Goal: Task Accomplishment & Management: Manage account settings

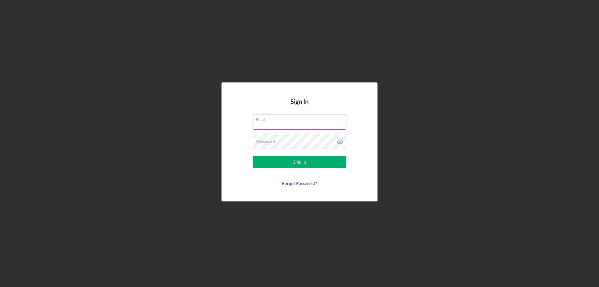
click at [287, 119] on div "Email" at bounding box center [300, 123] width 94 height 16
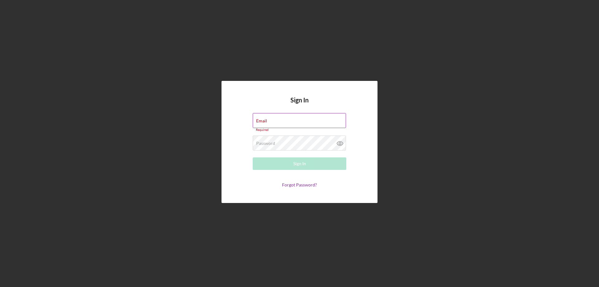
click at [288, 122] on input "Email" at bounding box center [299, 120] width 93 height 15
type input "[EMAIL_ADDRESS][DOMAIN_NAME]"
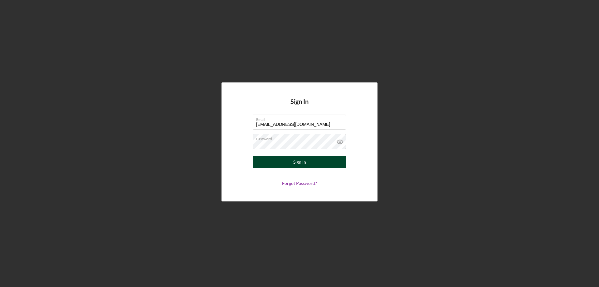
click at [299, 161] on div "Sign In" at bounding box center [299, 162] width 13 height 12
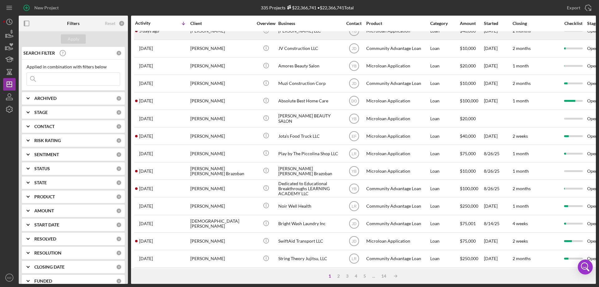
scroll to position [209, 0]
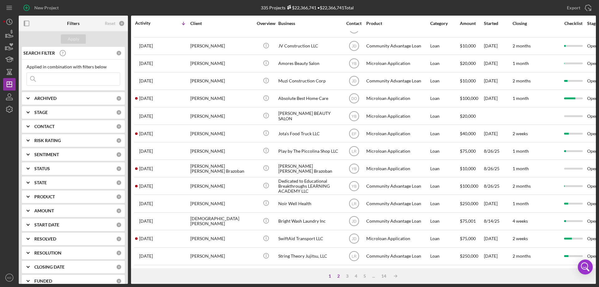
click at [338, 274] on div "2" at bounding box center [338, 276] width 9 height 5
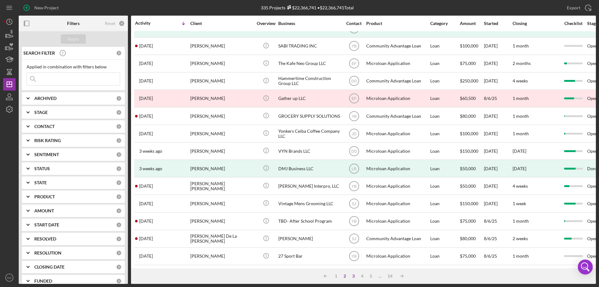
click at [354, 277] on div "3" at bounding box center [353, 276] width 9 height 5
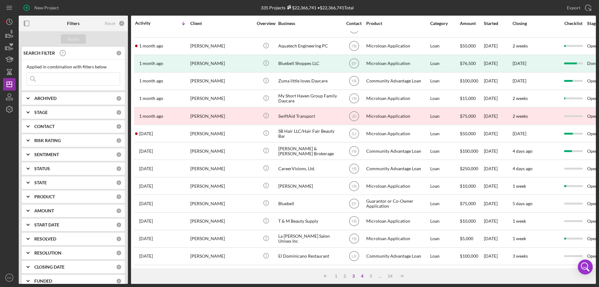
click at [364, 276] on div "4" at bounding box center [362, 276] width 9 height 5
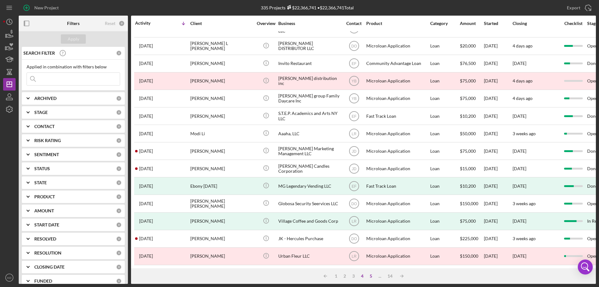
click at [371, 275] on div "5" at bounding box center [371, 276] width 9 height 5
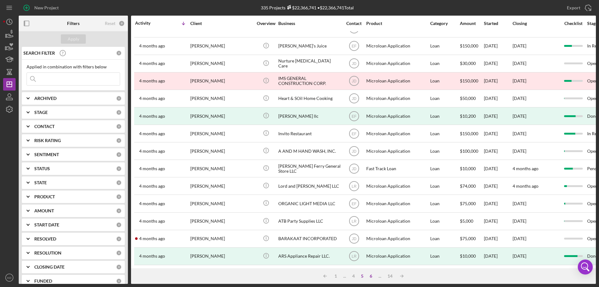
click at [370, 274] on div "6" at bounding box center [371, 276] width 9 height 5
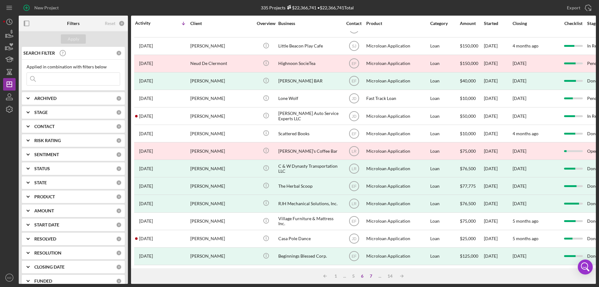
click at [372, 275] on div "7" at bounding box center [371, 276] width 9 height 5
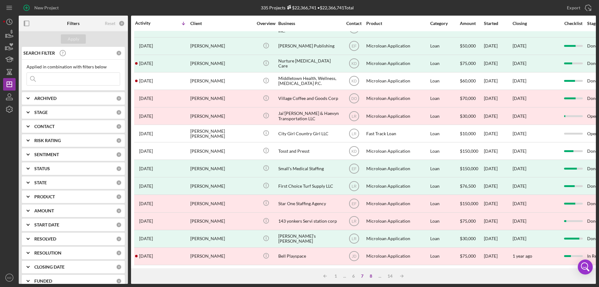
click at [371, 276] on div "8" at bounding box center [371, 276] width 9 height 5
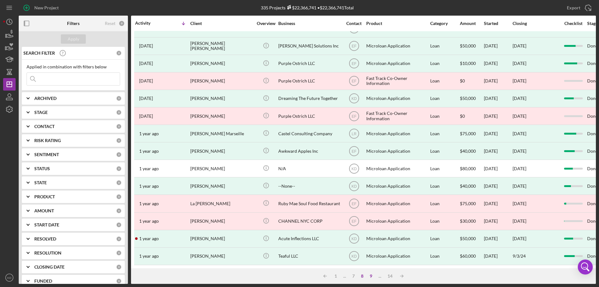
click at [371, 274] on div "9" at bounding box center [371, 276] width 9 height 5
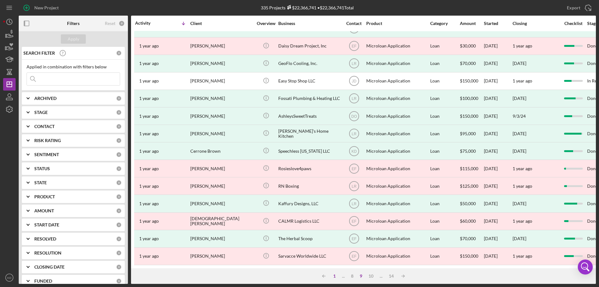
click at [334, 277] on div "1" at bounding box center [334, 276] width 9 height 5
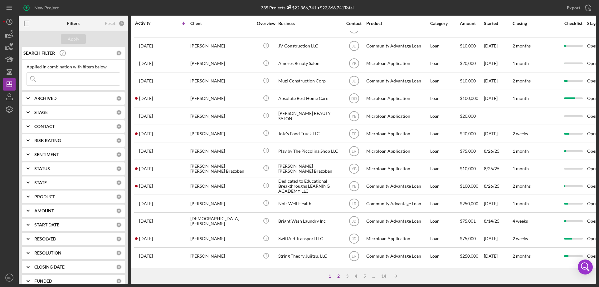
click at [340, 277] on div "2" at bounding box center [338, 276] width 9 height 5
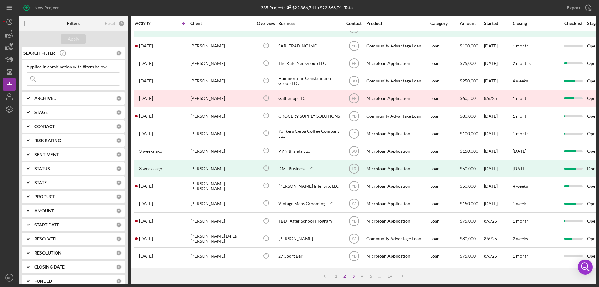
click at [354, 276] on div "3" at bounding box center [353, 276] width 9 height 5
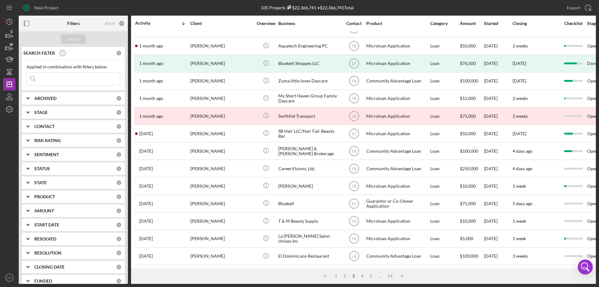
scroll to position [0, 0]
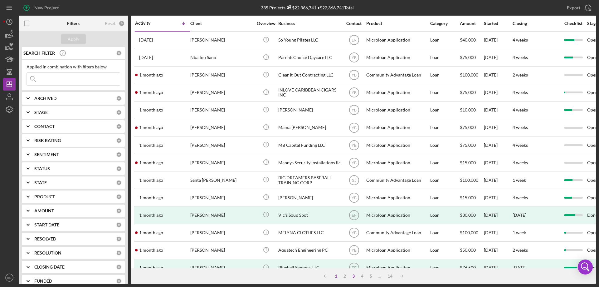
click at [334, 277] on div "1" at bounding box center [336, 276] width 9 height 5
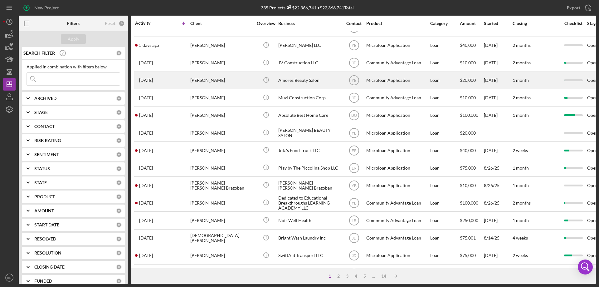
scroll to position [209, 0]
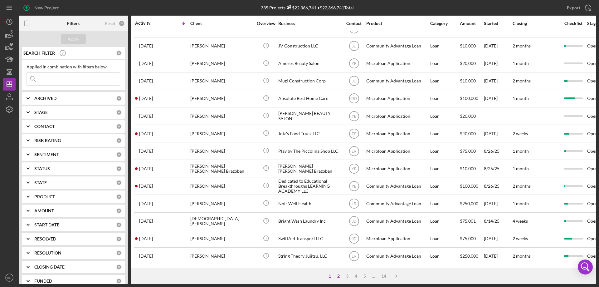
click at [340, 276] on div "2" at bounding box center [338, 276] width 9 height 5
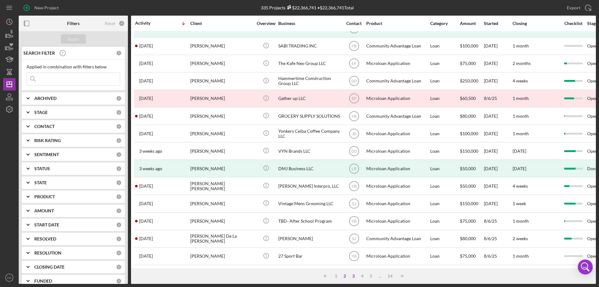
click at [353, 274] on div "3" at bounding box center [353, 276] width 9 height 5
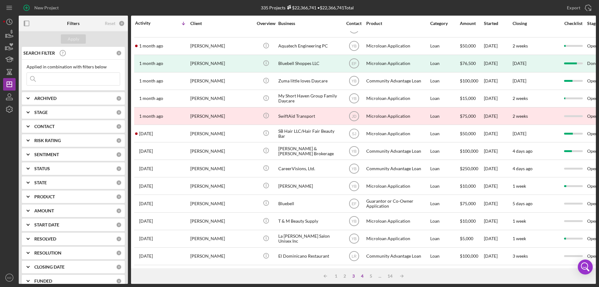
click at [362, 276] on div "4" at bounding box center [362, 276] width 9 height 5
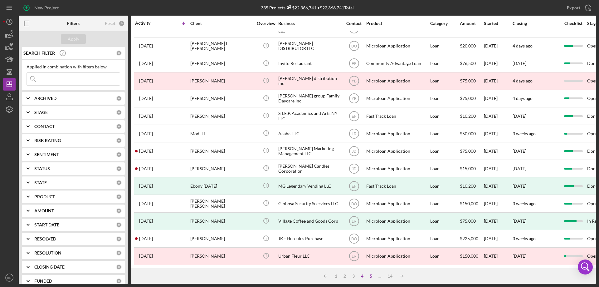
click at [371, 275] on div "5" at bounding box center [371, 276] width 9 height 5
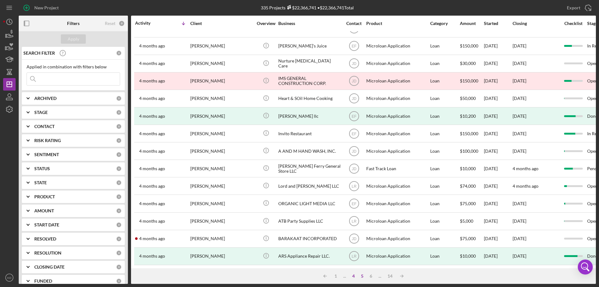
click at [354, 277] on div "4" at bounding box center [353, 276] width 9 height 5
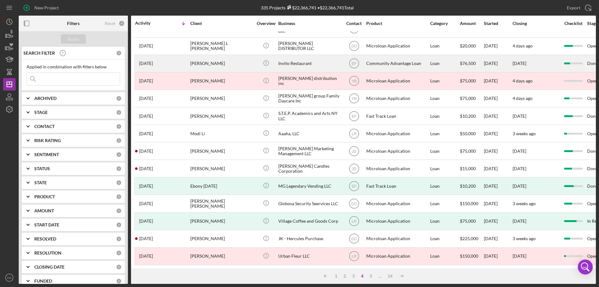
click at [288, 58] on div "Invito Restaurant" at bounding box center [310, 63] width 62 height 17
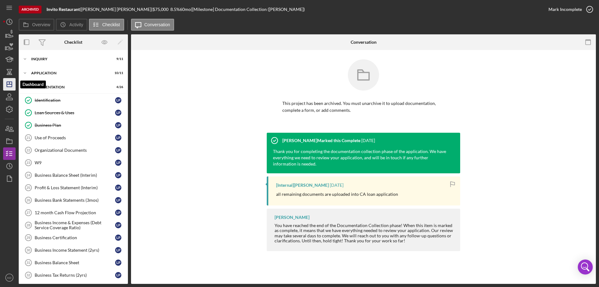
click at [9, 82] on polygon "button" at bounding box center [9, 84] width 5 height 5
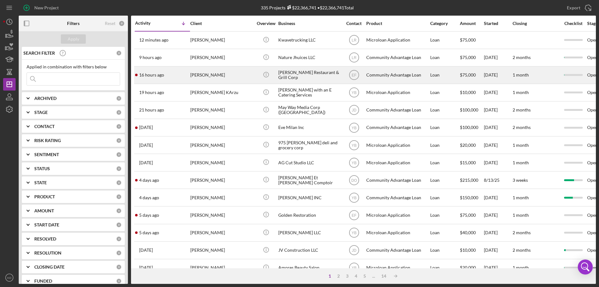
click at [304, 75] on div "[PERSON_NAME] Restaurant & Grill Corp" at bounding box center [310, 75] width 62 height 17
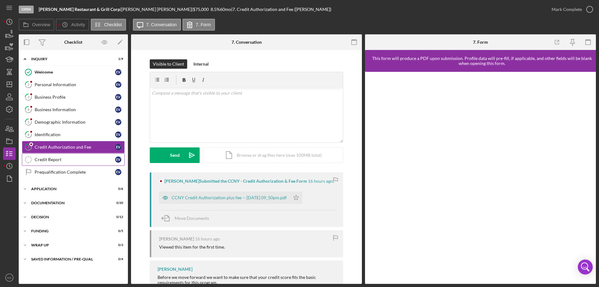
click at [41, 160] on div "Credit Report" at bounding box center [75, 159] width 81 height 5
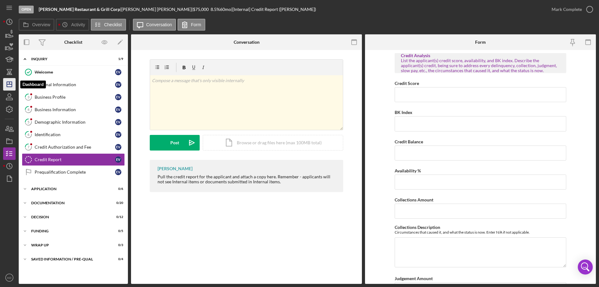
click at [7, 84] on icon "Icon/Dashboard" at bounding box center [10, 84] width 16 height 16
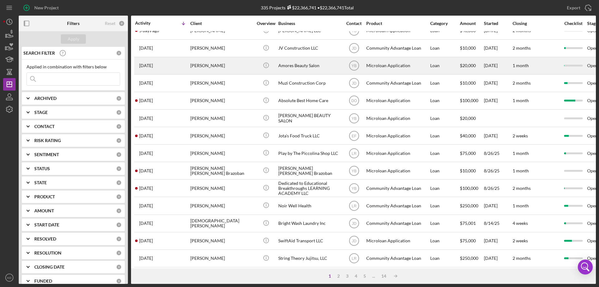
scroll to position [209, 0]
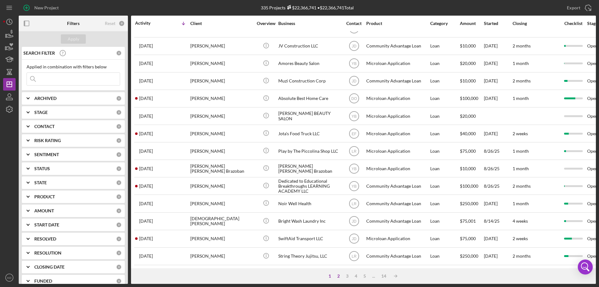
click at [339, 277] on div "2" at bounding box center [338, 276] width 9 height 5
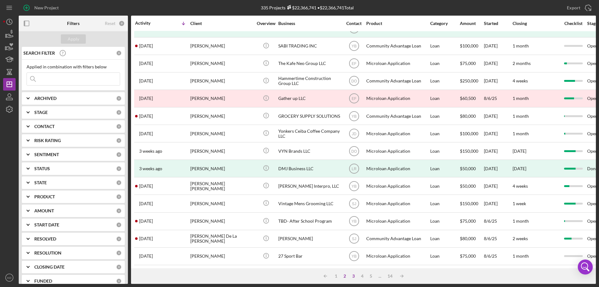
click at [352, 276] on div "3" at bounding box center [353, 276] width 9 height 5
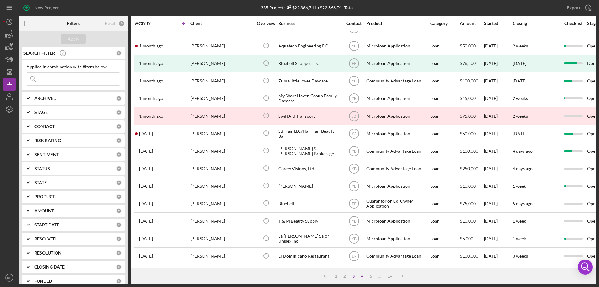
click at [362, 276] on div "4" at bounding box center [362, 276] width 9 height 5
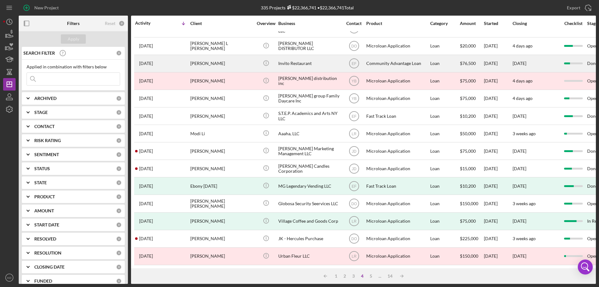
click at [291, 58] on div "Invito Restaurant" at bounding box center [310, 63] width 62 height 17
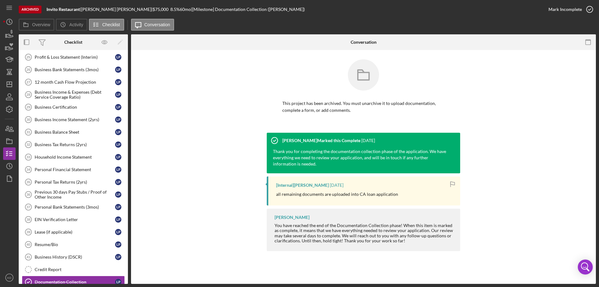
scroll to position [197, 0]
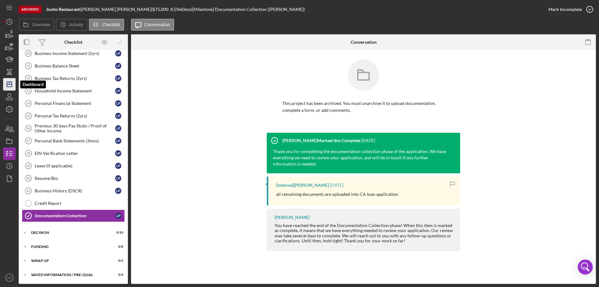
click at [9, 82] on line "button" at bounding box center [9, 83] width 0 height 2
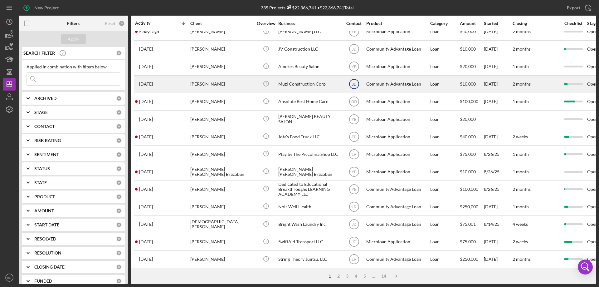
scroll to position [209, 0]
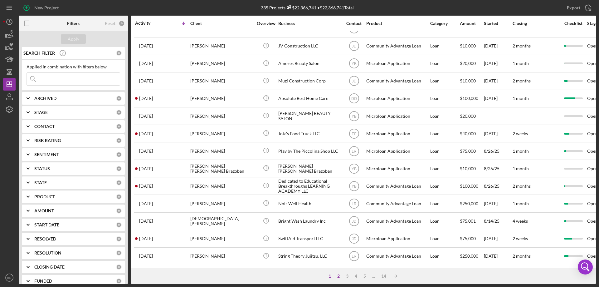
click at [337, 276] on div "2" at bounding box center [338, 276] width 9 height 5
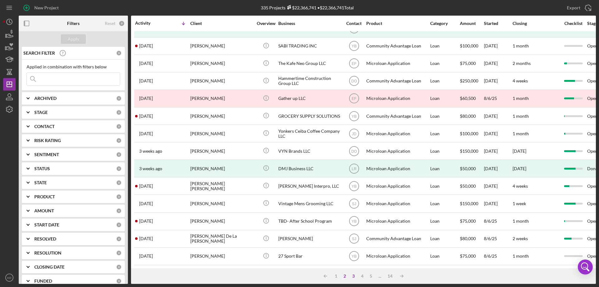
click at [353, 277] on div "3" at bounding box center [353, 276] width 9 height 5
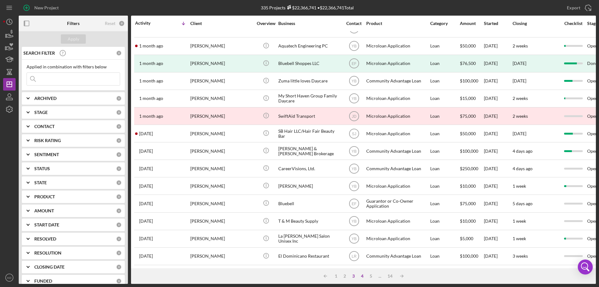
click at [363, 275] on div "4" at bounding box center [362, 276] width 9 height 5
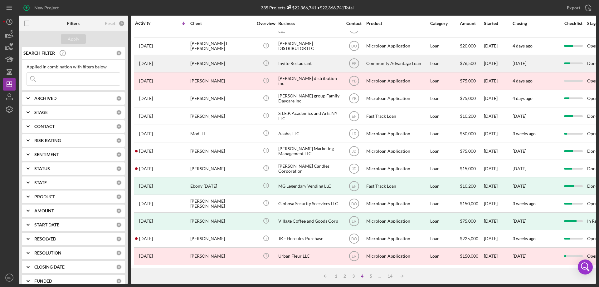
click at [407, 60] on div "Community Advantage Loan" at bounding box center [398, 63] width 62 height 17
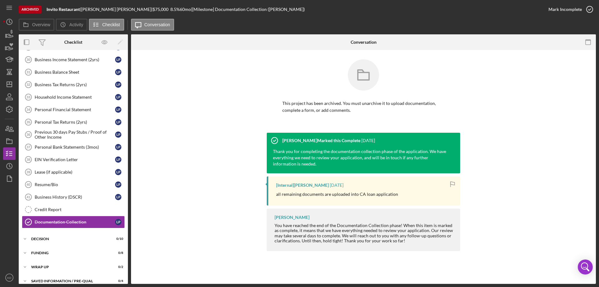
scroll to position [197, 0]
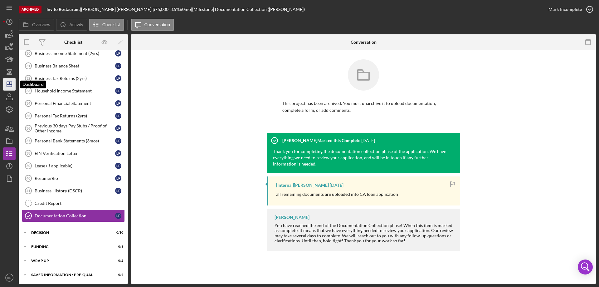
click at [8, 84] on line "button" at bounding box center [9, 84] width 5 height 0
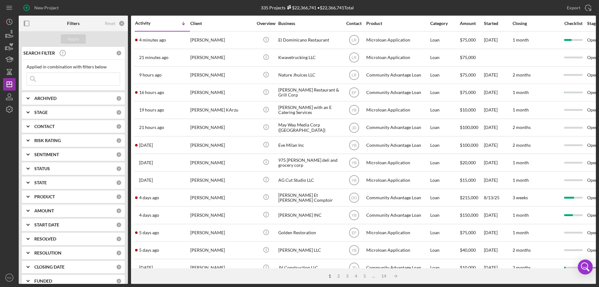
click at [329, 275] on div "1" at bounding box center [330, 276] width 9 height 5
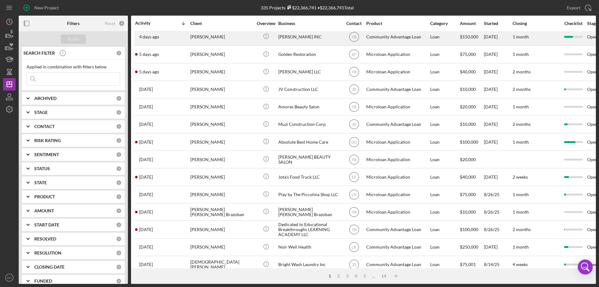
scroll to position [209, 0]
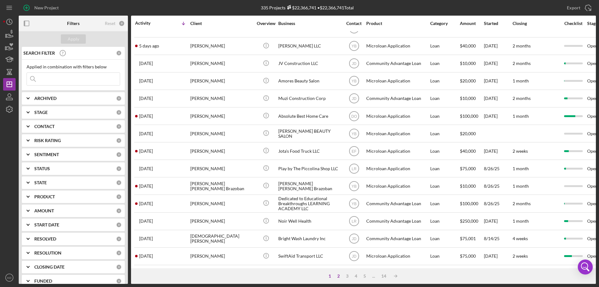
click at [338, 276] on div "2" at bounding box center [338, 276] width 9 height 5
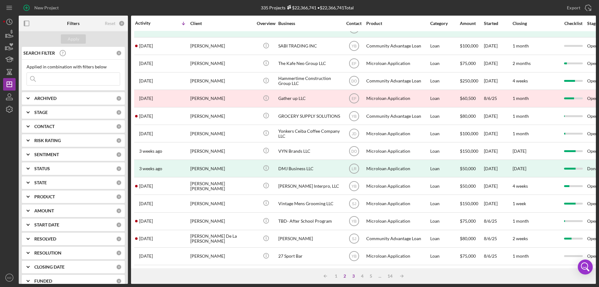
click at [352, 274] on div "3" at bounding box center [353, 276] width 9 height 5
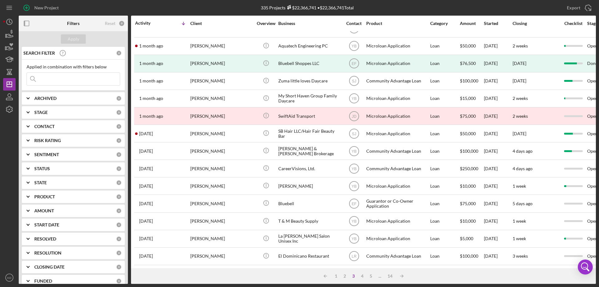
click at [27, 126] on polyline at bounding box center [28, 126] width 2 height 1
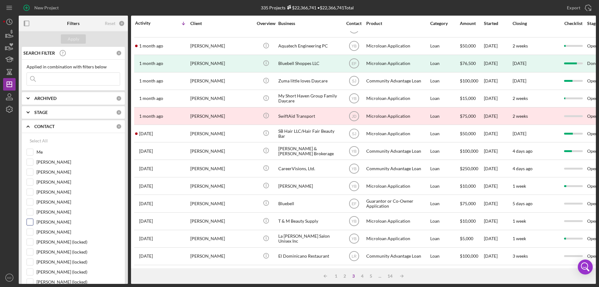
click at [29, 222] on input "[PERSON_NAME]" at bounding box center [30, 222] width 6 height 6
checkbox input "true"
click at [76, 39] on div "Apply" at bounding box center [74, 38] width 12 height 9
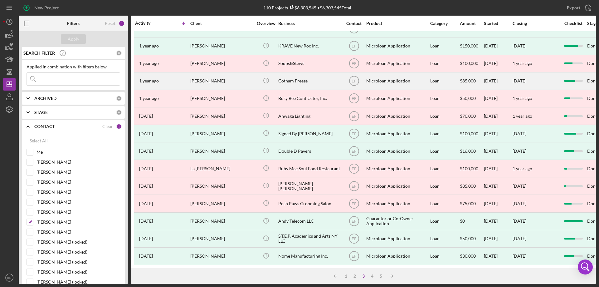
scroll to position [178, 0]
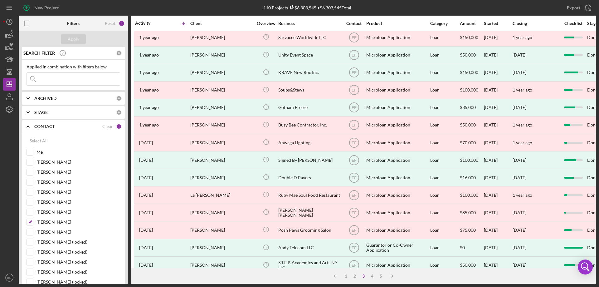
click at [28, 98] on icon "Icon/Expander" at bounding box center [28, 99] width 16 height 16
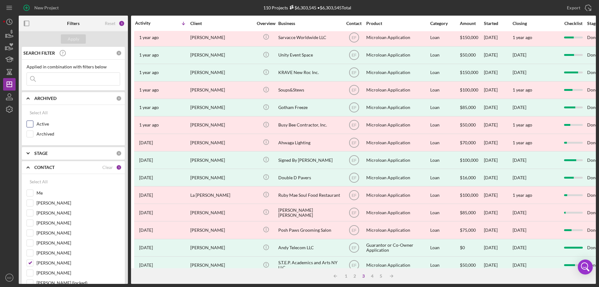
click at [32, 124] on input "Active" at bounding box center [30, 124] width 6 height 6
checkbox input "true"
click at [75, 35] on div "Apply" at bounding box center [74, 38] width 12 height 9
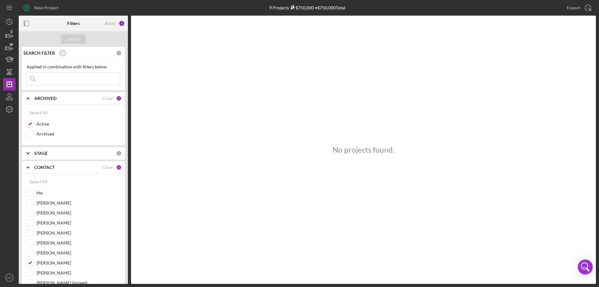
click at [27, 151] on icon "Icon/Expander" at bounding box center [28, 153] width 16 height 16
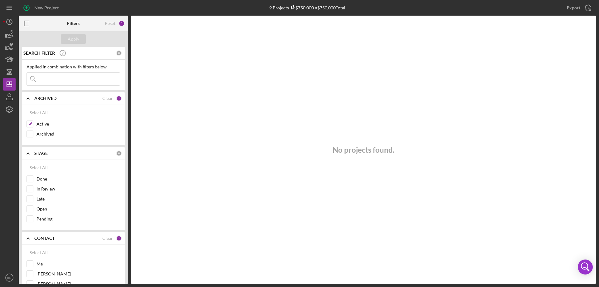
click at [27, 152] on icon "Icon/Expander" at bounding box center [28, 153] width 16 height 16
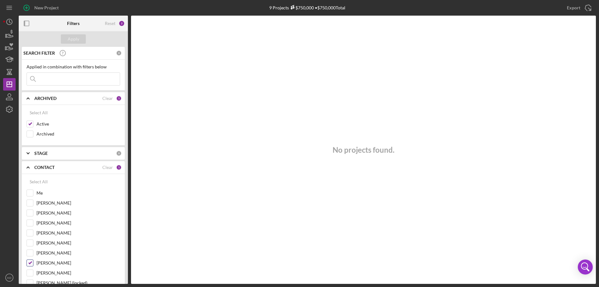
click at [30, 263] on input "[PERSON_NAME]" at bounding box center [30, 263] width 6 height 6
checkbox input "false"
click at [80, 39] on button "Apply" at bounding box center [73, 38] width 25 height 9
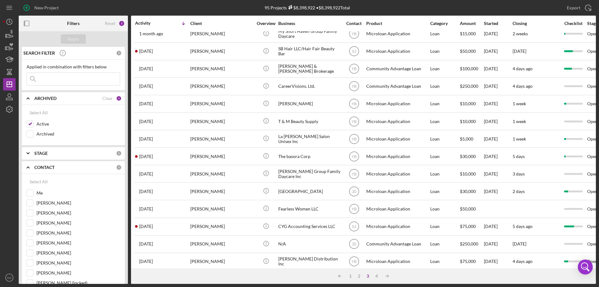
scroll to position [209, 0]
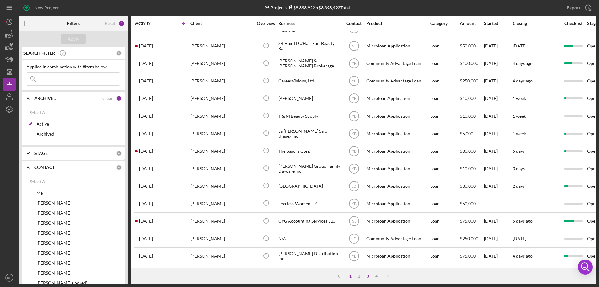
click at [349, 276] on div "1" at bounding box center [350, 276] width 9 height 5
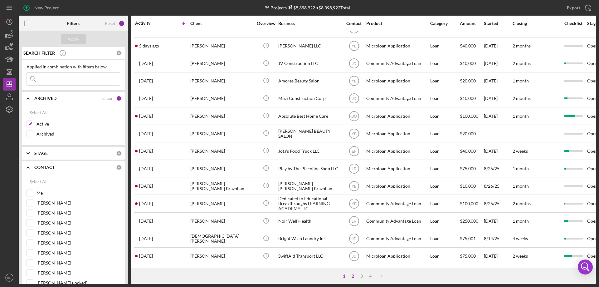
click at [353, 277] on div "2" at bounding box center [353, 276] width 9 height 5
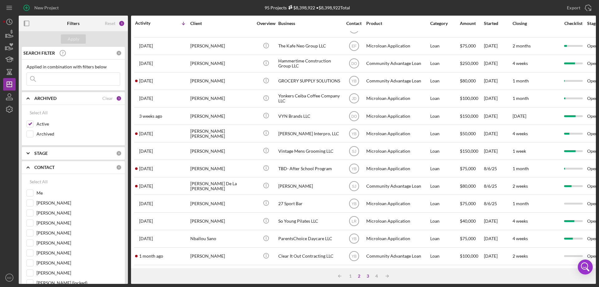
click at [368, 275] on div "3" at bounding box center [368, 276] width 9 height 5
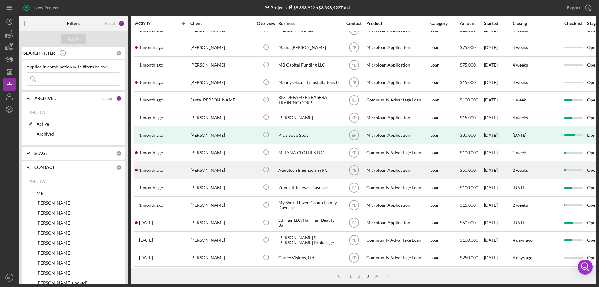
scroll to position [0, 0]
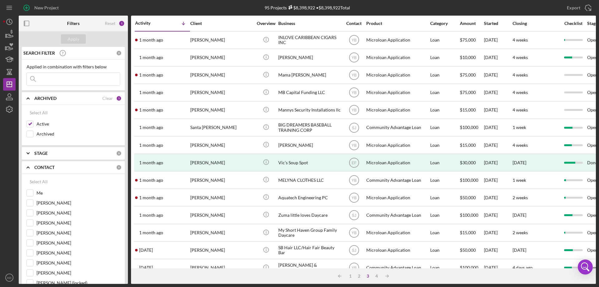
click at [46, 153] on b "STAGE" at bounding box center [40, 153] width 13 height 5
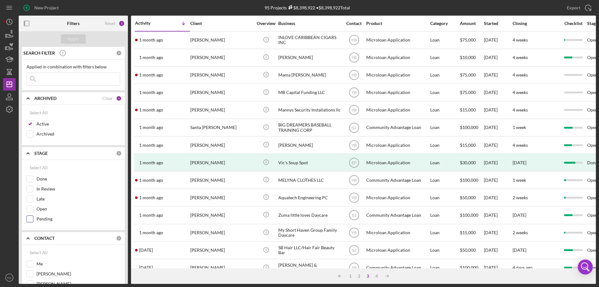
click at [30, 220] on input "Pending" at bounding box center [30, 219] width 6 height 6
click at [71, 39] on div "Apply" at bounding box center [74, 38] width 12 height 9
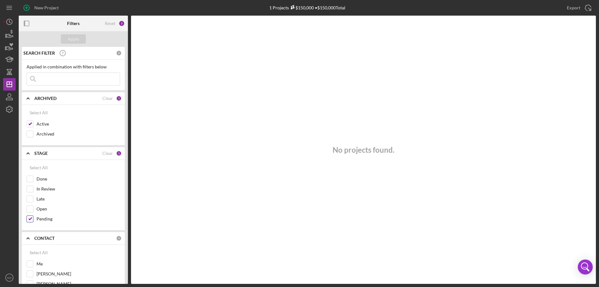
click at [30, 220] on input "Pending" at bounding box center [30, 219] width 6 height 6
checkbox input "false"
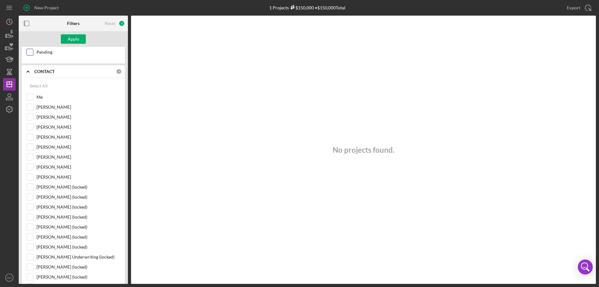
scroll to position [156, 0]
click at [31, 108] on input "Me" at bounding box center [30, 108] width 6 height 6
click at [31, 109] on input "Me" at bounding box center [30, 108] width 6 height 6
checkbox input "false"
click at [31, 176] on input "[PERSON_NAME]" at bounding box center [30, 178] width 6 height 6
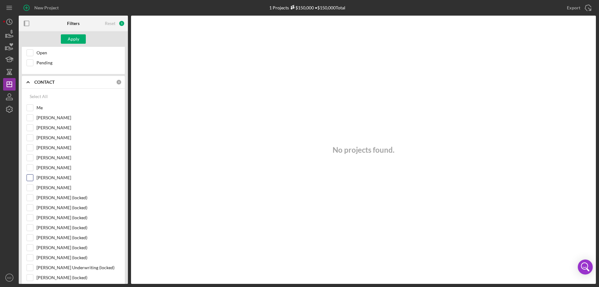
checkbox input "true"
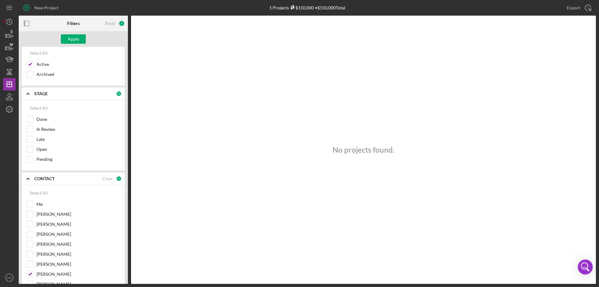
scroll to position [0, 0]
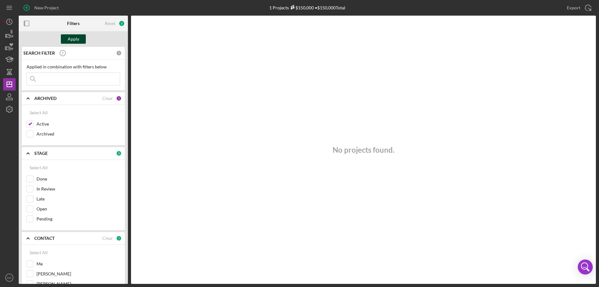
click at [72, 42] on div "Apply" at bounding box center [74, 38] width 12 height 9
click at [31, 124] on input "Active" at bounding box center [30, 124] width 6 height 6
checkbox input "false"
click at [75, 38] on div "Apply" at bounding box center [74, 38] width 12 height 9
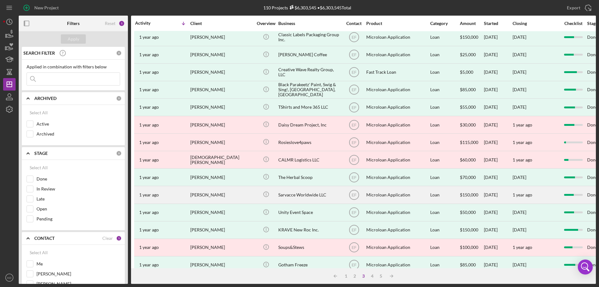
scroll to position [31, 0]
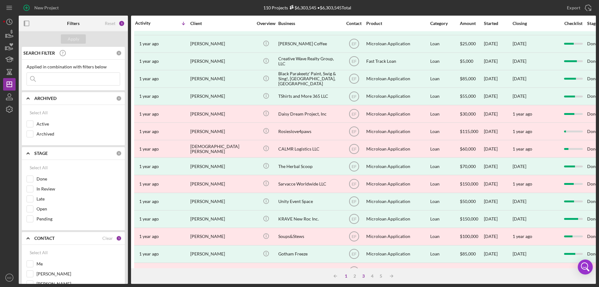
click at [348, 277] on div "1" at bounding box center [346, 276] width 9 height 5
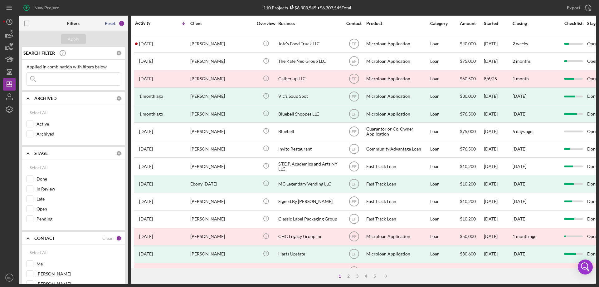
click at [114, 24] on div "Reset" at bounding box center [110, 23] width 11 height 5
checkbox input "true"
checkbox input "false"
click at [27, 121] on input "Active" at bounding box center [30, 124] width 6 height 6
checkbox input "false"
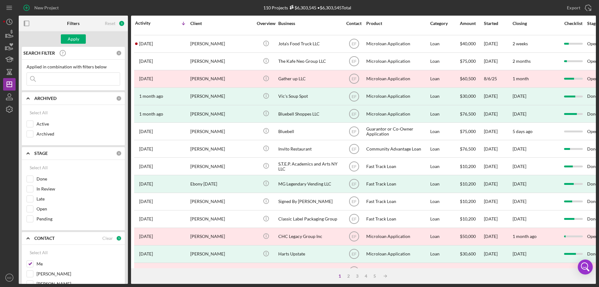
click at [125, 257] on div "SEARCH FILTER 0 Applied in combination with filters below Icon/Menu Close Icon/…" at bounding box center [73, 165] width 109 height 237
click at [79, 40] on button "Apply" at bounding box center [73, 38] width 25 height 9
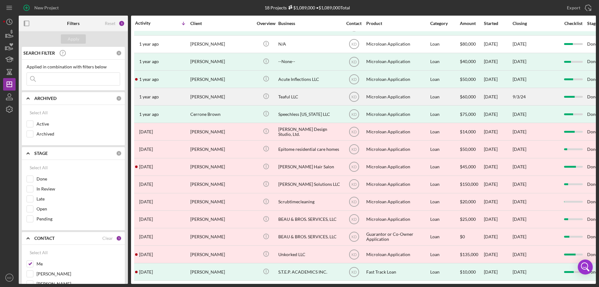
scroll to position [0, 0]
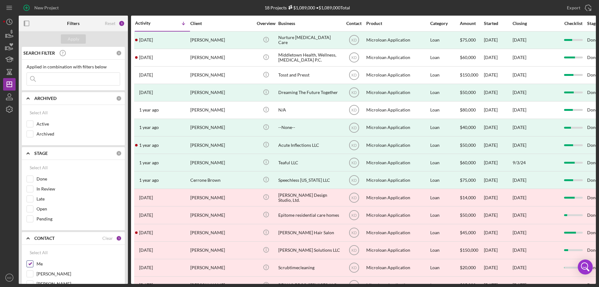
click at [30, 262] on input "Me" at bounding box center [30, 264] width 6 height 6
checkbox input "false"
click at [128, 244] on div "Filters Reset 0 Apply SEARCH FILTER 0 Applied in combination with filters below…" at bounding box center [308, 150] width 578 height 268
click at [126, 246] on div "SEARCH FILTER 0 Applied in combination with filters below Icon/Menu Close Icon/…" at bounding box center [73, 165] width 109 height 237
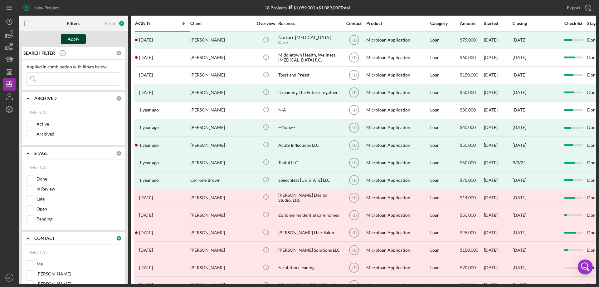
click at [76, 38] on div "Apply" at bounding box center [74, 38] width 12 height 9
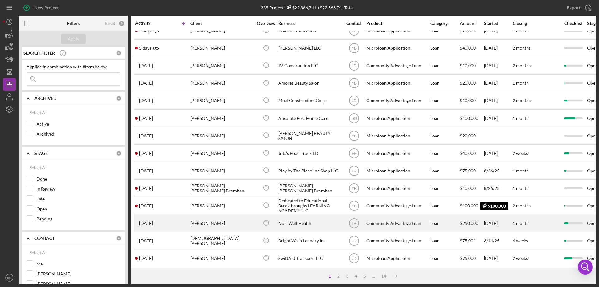
scroll to position [209, 0]
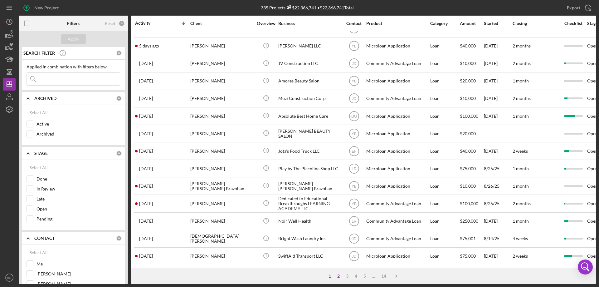
click at [339, 278] on div "2" at bounding box center [338, 276] width 9 height 5
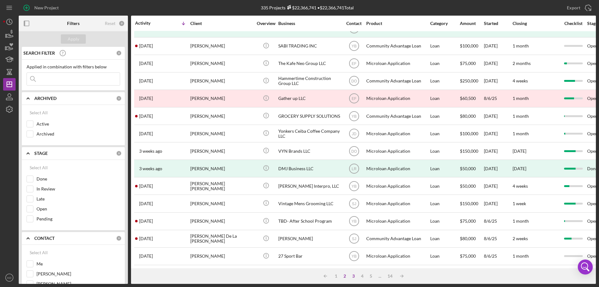
click at [352, 276] on div "3" at bounding box center [353, 276] width 9 height 5
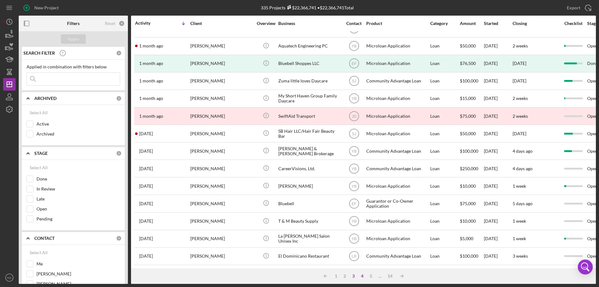
click at [361, 277] on div "4" at bounding box center [362, 276] width 9 height 5
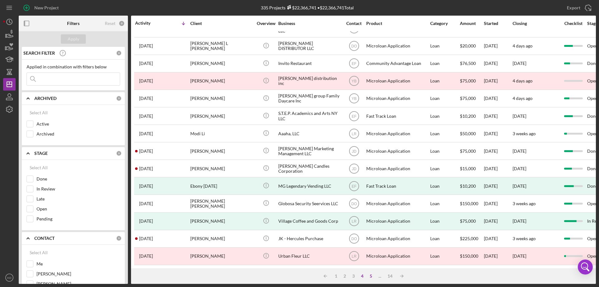
click at [369, 276] on div "5" at bounding box center [371, 276] width 9 height 5
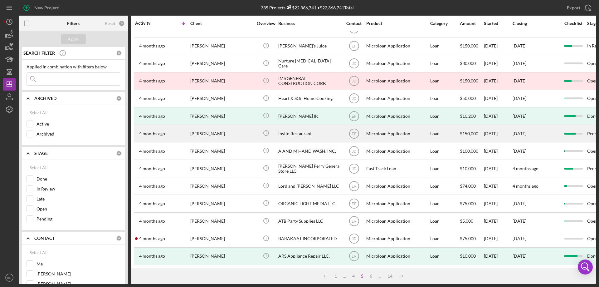
click at [203, 128] on div "[PERSON_NAME]" at bounding box center [221, 133] width 62 height 17
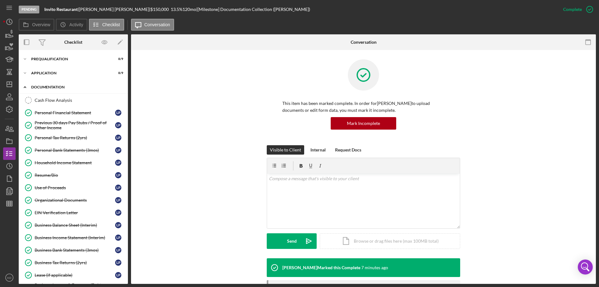
click at [26, 87] on polyline at bounding box center [25, 86] width 2 height 1
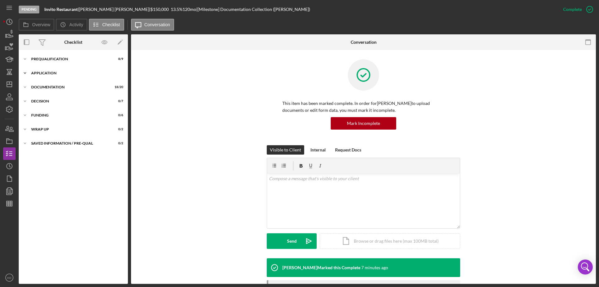
click at [25, 60] on polyline at bounding box center [25, 58] width 2 height 1
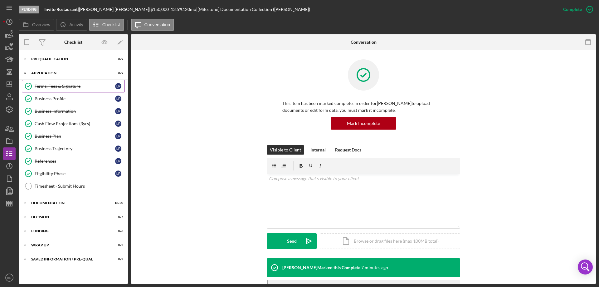
click at [41, 86] on div "Terms, Fees & Signature" at bounding box center [75, 86] width 81 height 5
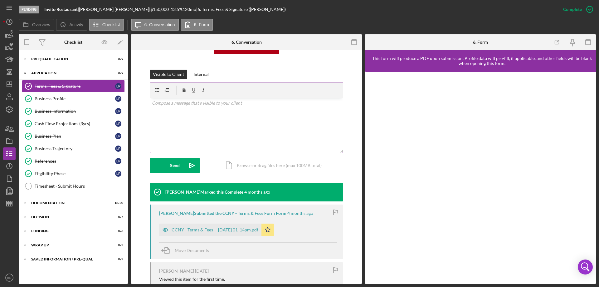
scroll to position [125, 0]
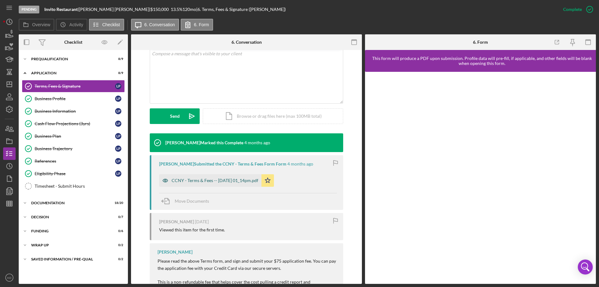
click at [242, 180] on div "CCNY - Terms & Fees -- [DATE] 01_14pm.pdf" at bounding box center [215, 180] width 87 height 5
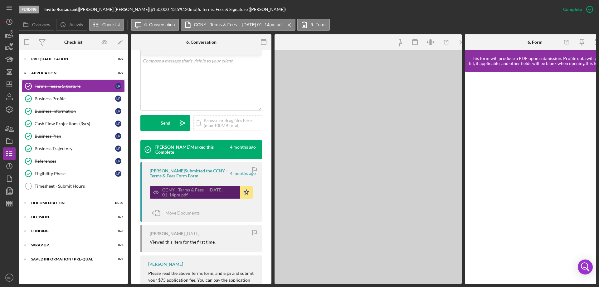
scroll to position [132, 0]
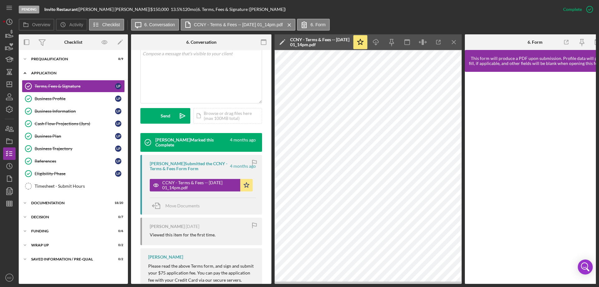
click at [25, 71] on icon "Icon/Expander" at bounding box center [25, 73] width 12 height 12
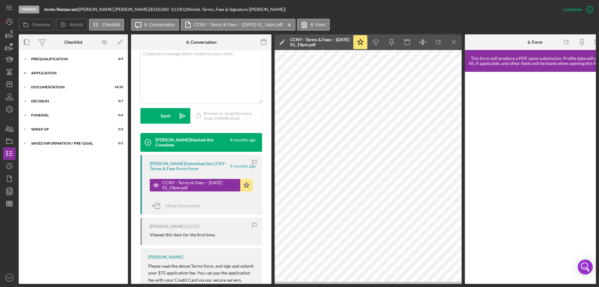
click at [25, 71] on icon "Icon/Expander" at bounding box center [25, 73] width 12 height 12
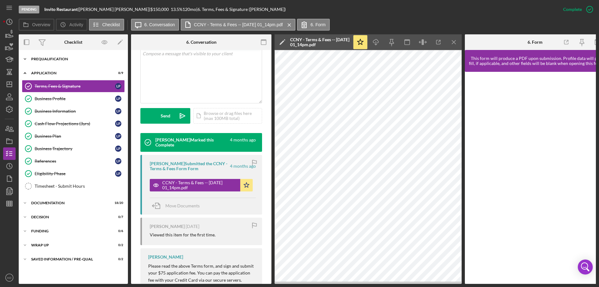
click at [25, 59] on icon "Icon/Expander" at bounding box center [25, 59] width 12 height 12
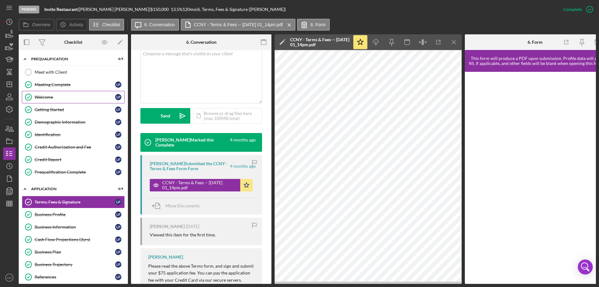
click at [46, 96] on div "Welcome" at bounding box center [75, 97] width 81 height 5
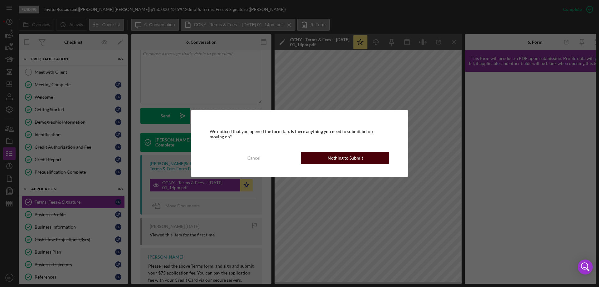
click at [333, 156] on div "Nothing to Submit" at bounding box center [346, 158] width 36 height 12
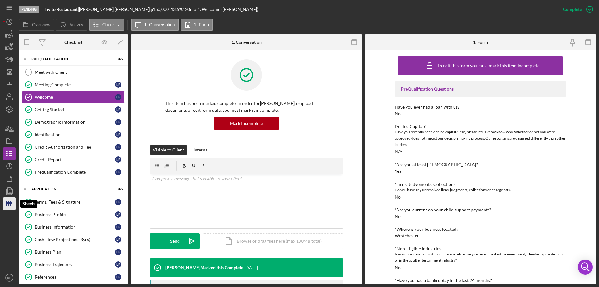
click at [9, 206] on polygon "button" at bounding box center [10, 203] width 6 height 5
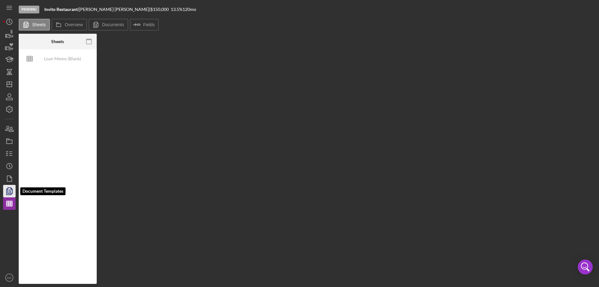
click at [8, 192] on polygon "button" at bounding box center [10, 191] width 5 height 6
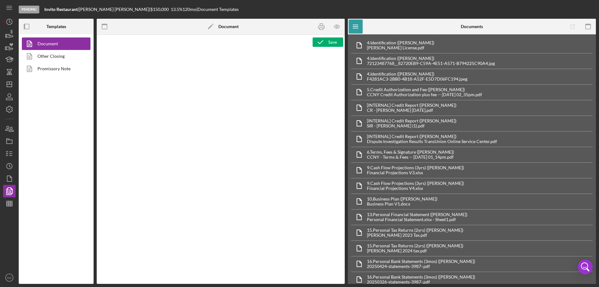
type textarea "<h2><strong>Product Name</strong><br><span id="Product_Name" class="template-fi…"
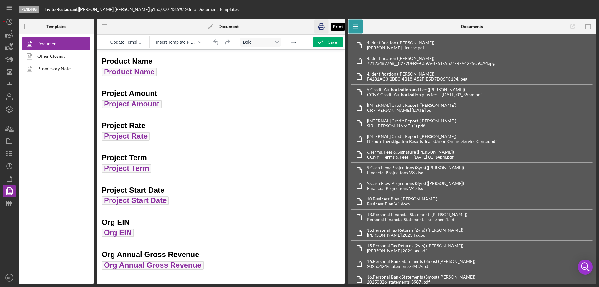
click at [319, 25] on icon "button" at bounding box center [322, 27] width 14 height 14
click at [8, 83] on icon "Icon/Dashboard" at bounding box center [10, 84] width 16 height 16
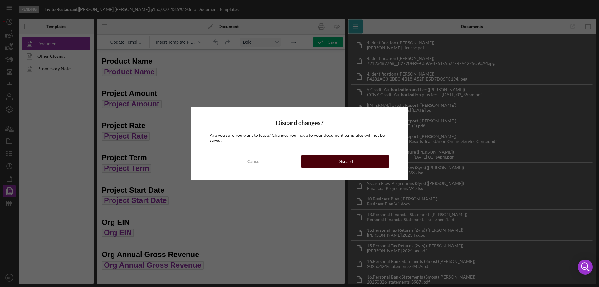
click at [340, 158] on div "Discard" at bounding box center [345, 161] width 15 height 12
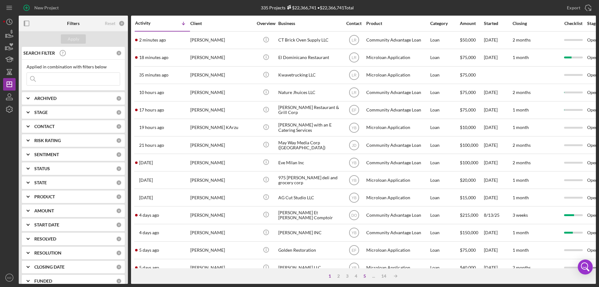
click at [366, 278] on div "5" at bounding box center [365, 276] width 9 height 5
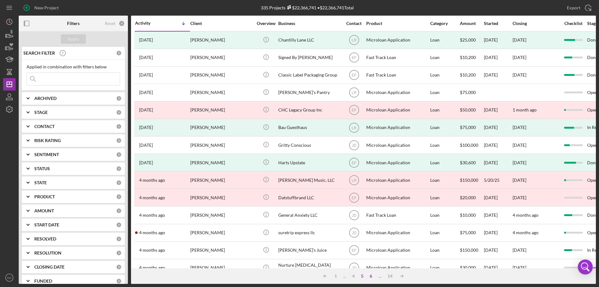
click at [371, 277] on div "6" at bounding box center [371, 276] width 9 height 5
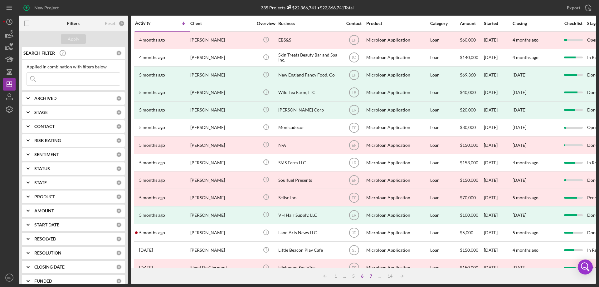
click at [371, 277] on div "7" at bounding box center [371, 276] width 9 height 5
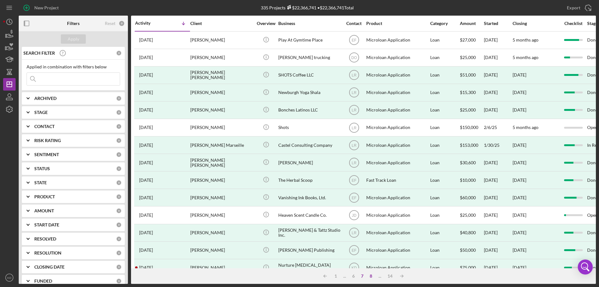
click at [371, 277] on div "8" at bounding box center [371, 276] width 9 height 5
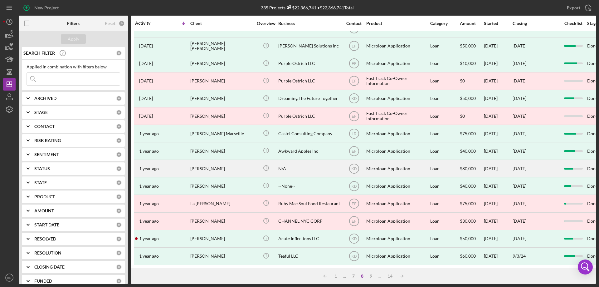
scroll to position [209, 0]
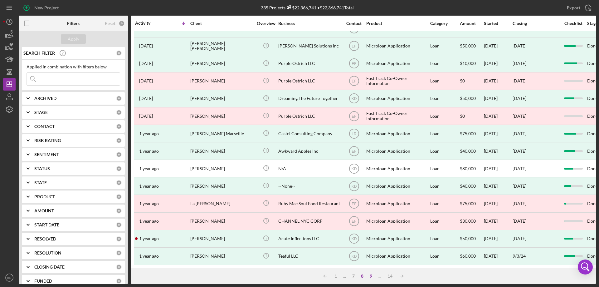
click at [373, 276] on div "9" at bounding box center [371, 276] width 9 height 5
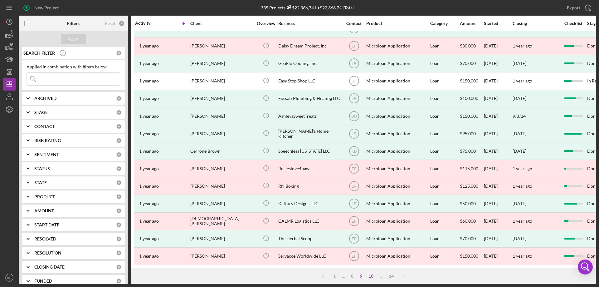
click at [373, 274] on div "10" at bounding box center [371, 276] width 11 height 5
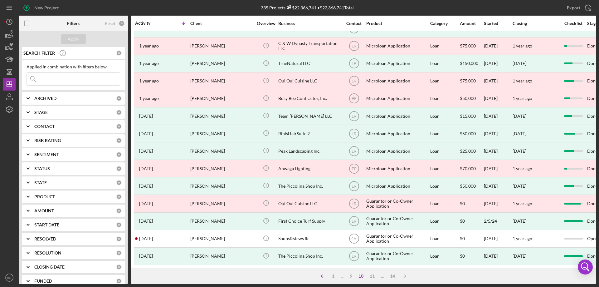
click at [323, 276] on icon "Icon/Table Sort Arrow" at bounding box center [323, 276] width 12 height 12
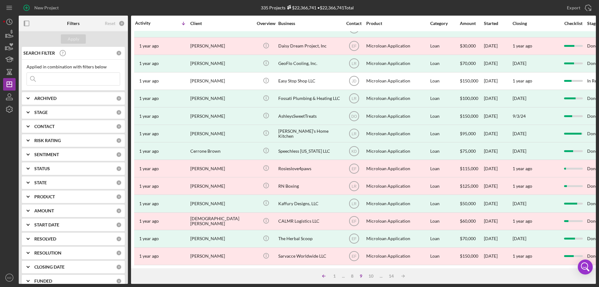
click at [323, 276] on polyline at bounding box center [323, 276] width 1 height 2
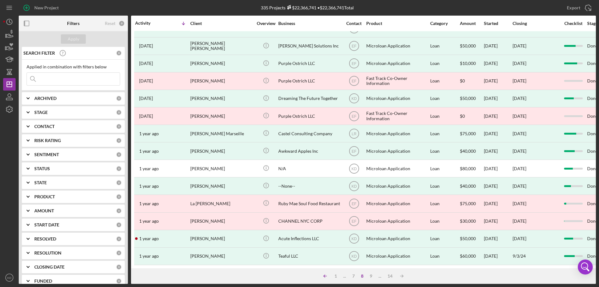
click at [323, 276] on icon "Icon/Table Sort Arrow" at bounding box center [325, 276] width 12 height 12
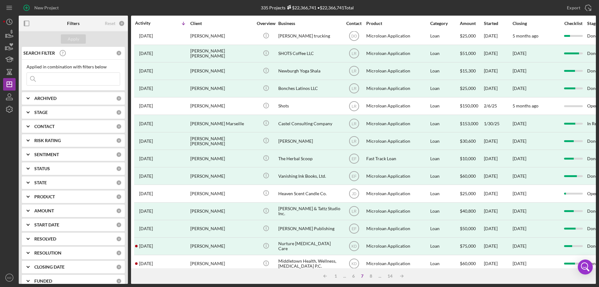
scroll to position [0, 0]
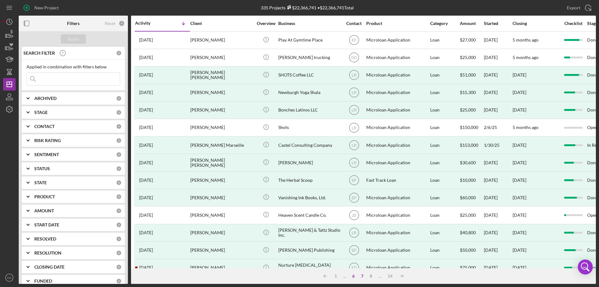
click at [355, 274] on div "6" at bounding box center [353, 276] width 9 height 5
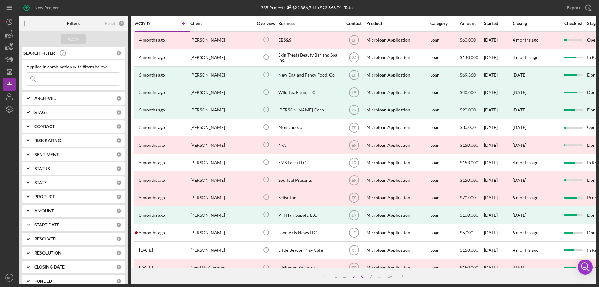
click at [354, 279] on div "5" at bounding box center [353, 276] width 9 height 5
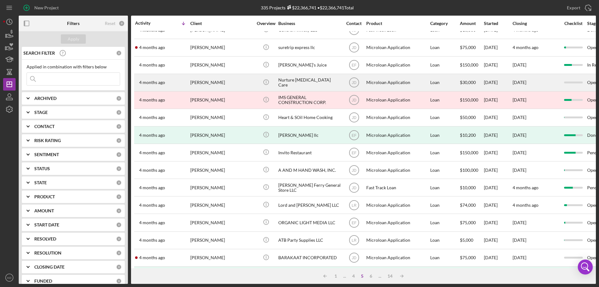
scroll to position [187, 0]
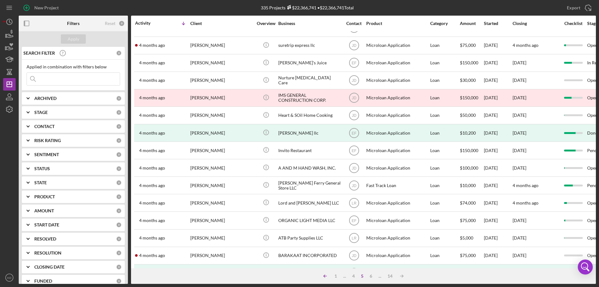
click at [325, 276] on line at bounding box center [325, 276] width 3 height 0
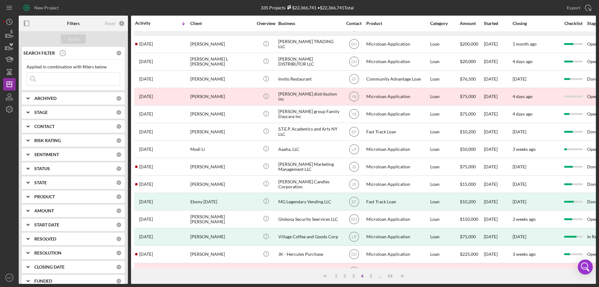
scroll to position [209, 0]
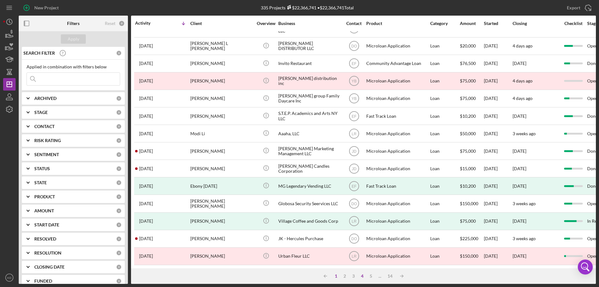
click at [337, 278] on div "1" at bounding box center [336, 276] width 9 height 5
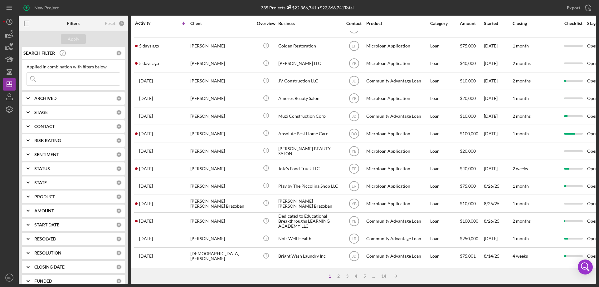
click at [329, 276] on div "1" at bounding box center [330, 276] width 9 height 5
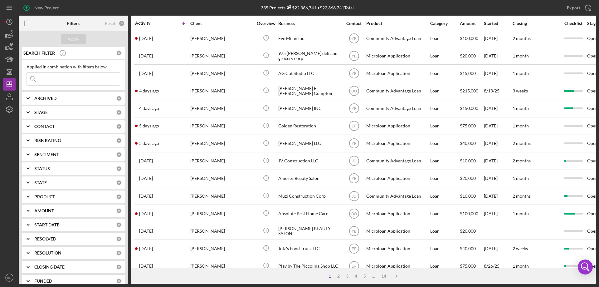
scroll to position [125, 0]
click at [338, 277] on div "2" at bounding box center [338, 276] width 9 height 5
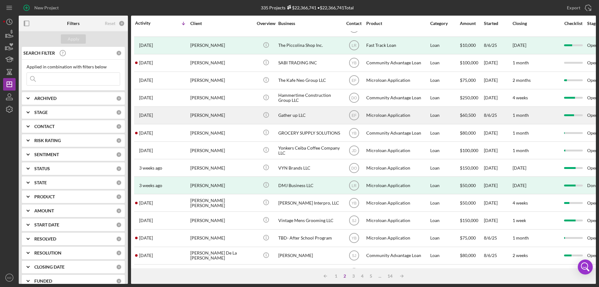
scroll to position [209, 0]
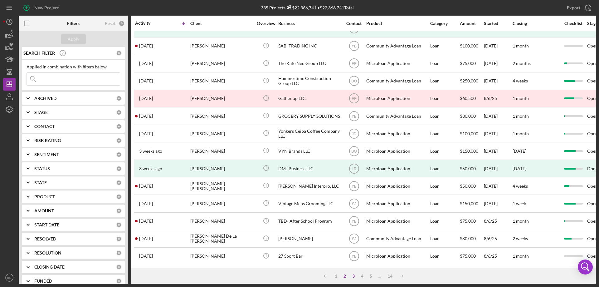
click at [354, 276] on div "3" at bounding box center [353, 276] width 9 height 5
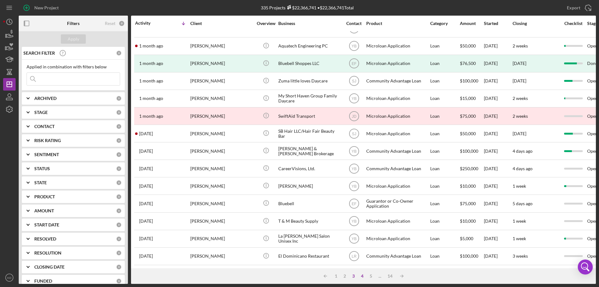
click at [361, 274] on div "4" at bounding box center [362, 276] width 9 height 5
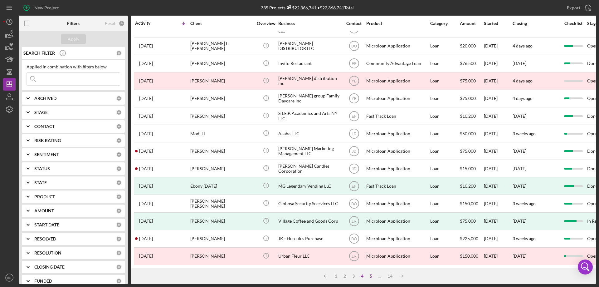
click at [370, 274] on div "5" at bounding box center [371, 276] width 9 height 5
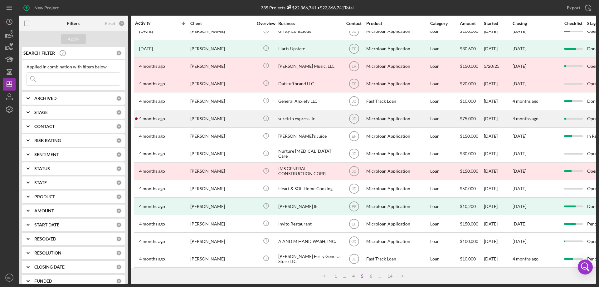
scroll to position [125, 0]
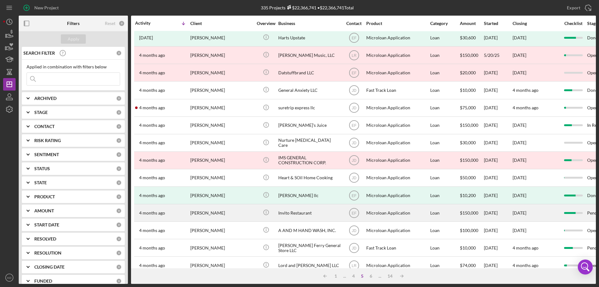
click at [306, 213] on div "Invito Restaurant" at bounding box center [310, 213] width 62 height 17
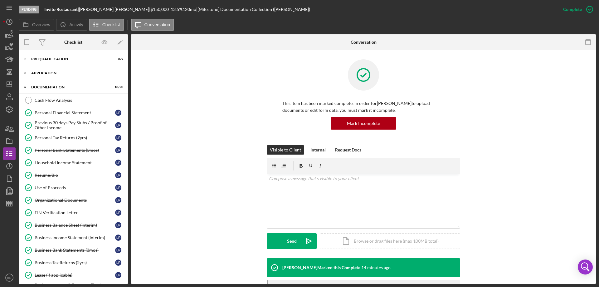
click at [25, 60] on polyline at bounding box center [25, 58] width 2 height 1
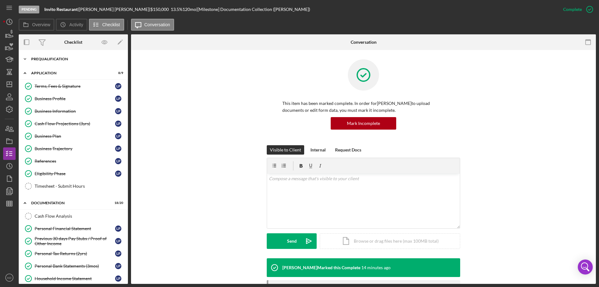
click at [25, 57] on icon "Icon/Expander" at bounding box center [25, 59] width 12 height 12
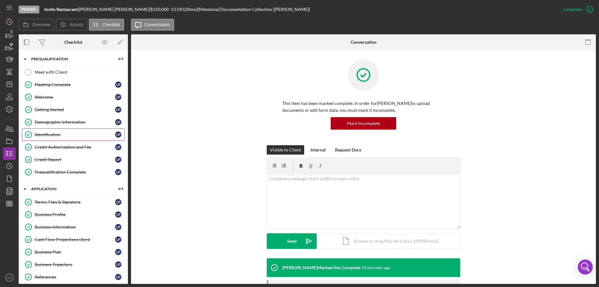
click at [42, 133] on div "Identification" at bounding box center [75, 134] width 81 height 5
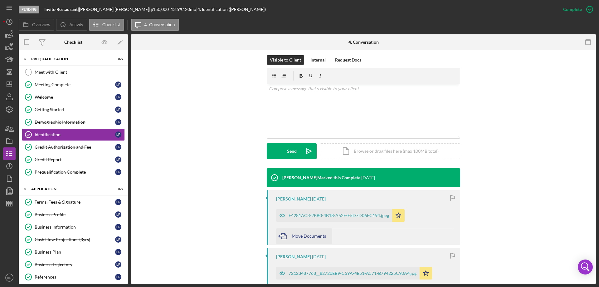
scroll to position [156, 0]
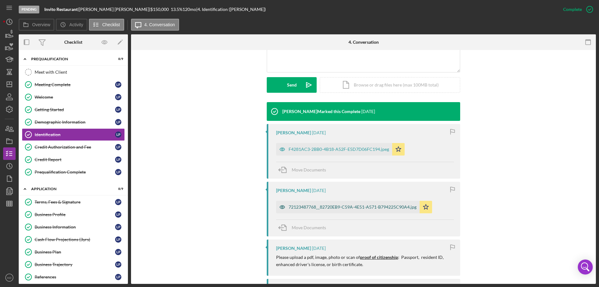
click at [399, 206] on div "72123487768__82720EB9-C59A-4E51-A571-B794225C90A4.jpg" at bounding box center [353, 207] width 128 height 5
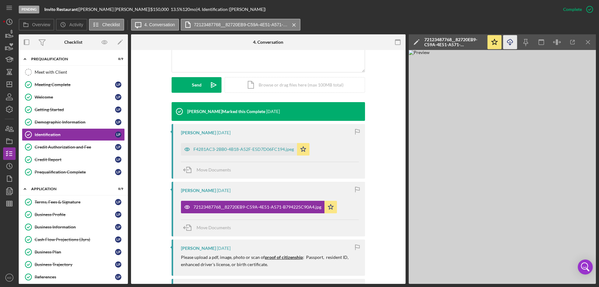
click at [507, 42] on icon "Icon/Download" at bounding box center [511, 42] width 14 height 14
click at [230, 146] on div "F4281AC3-2BB0-4B18-A52F-E5D7D06FC194.jpeg" at bounding box center [239, 149] width 116 height 12
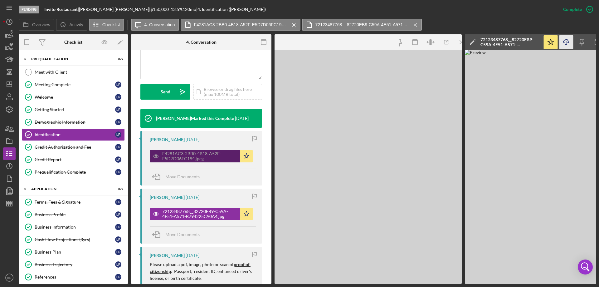
scroll to position [163, 0]
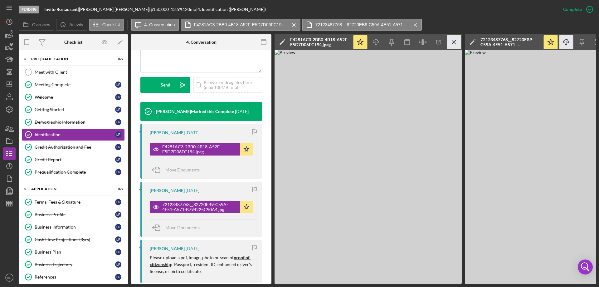
click at [457, 41] on icon "Icon/Menu Close" at bounding box center [454, 42] width 14 height 14
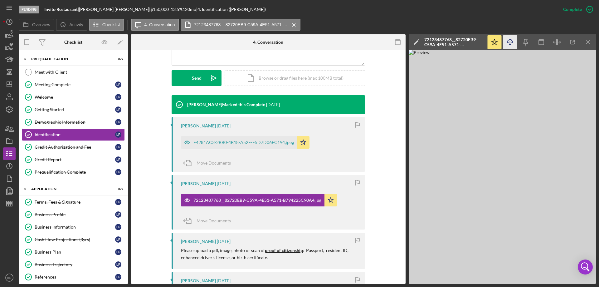
scroll to position [156, 0]
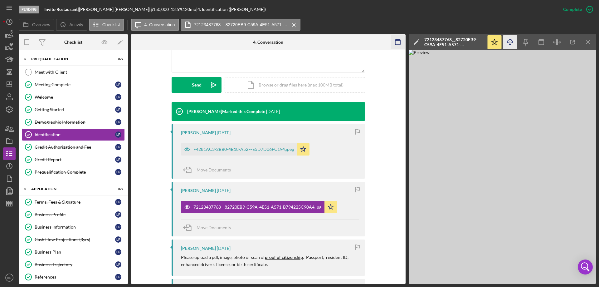
click at [589, 40] on icon "Icon/Menu Close" at bounding box center [589, 42] width 14 height 14
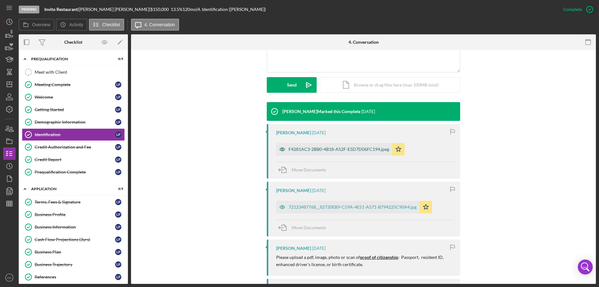
click at [345, 148] on div "F4281AC3-2BB0-4B18-A52F-E5D7D06FC194.jpeg" at bounding box center [339, 149] width 101 height 5
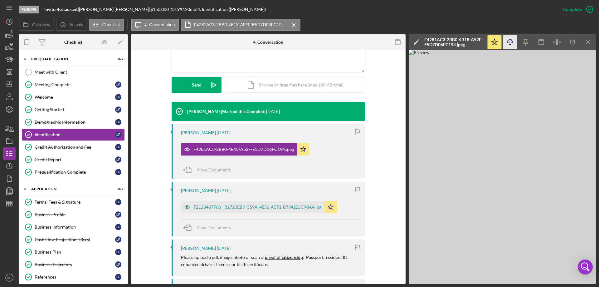
click at [512, 42] on icon "Icon/Download" at bounding box center [511, 42] width 14 height 14
click at [69, 144] on link "Credit Authorization and Fee Credit Authorization and Fee L P" at bounding box center [73, 147] width 103 height 12
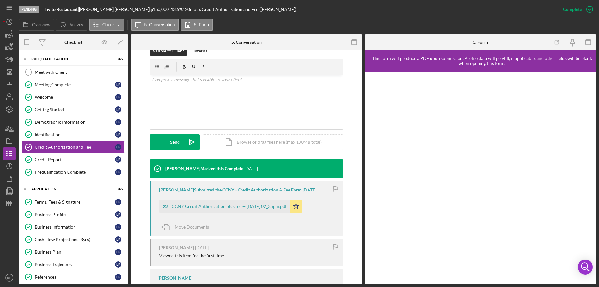
scroll to position [134, 0]
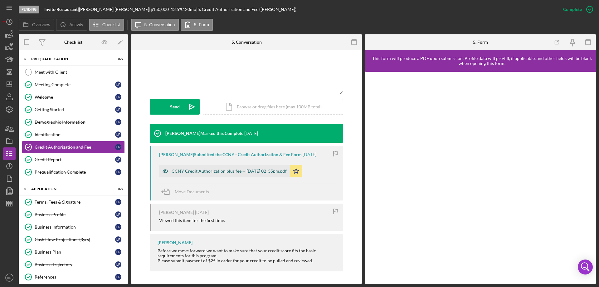
click at [210, 172] on div "CCNY Credit Authorization plus fee -- [DATE] 02_35pm.pdf" at bounding box center [229, 171] width 115 height 5
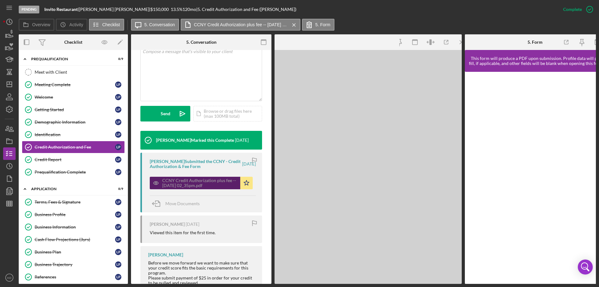
scroll to position [141, 0]
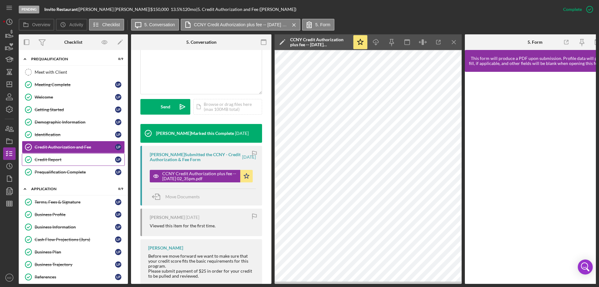
click at [48, 159] on div "Credit Report" at bounding box center [75, 159] width 81 height 5
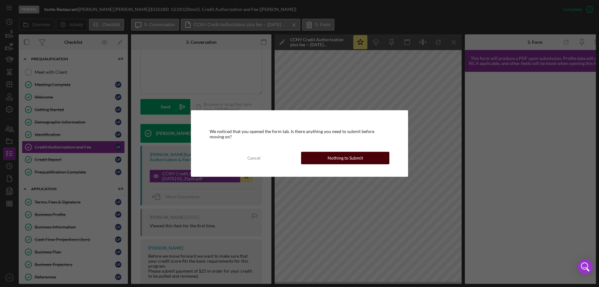
click at [334, 159] on div "Nothing to Submit" at bounding box center [346, 158] width 36 height 12
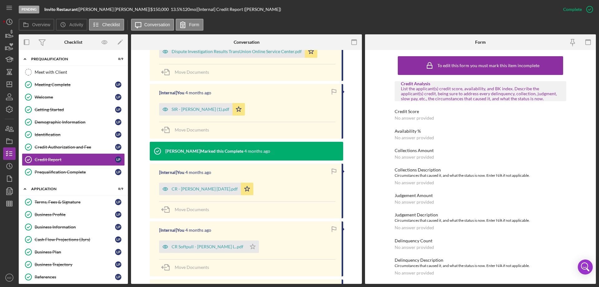
scroll to position [250, 0]
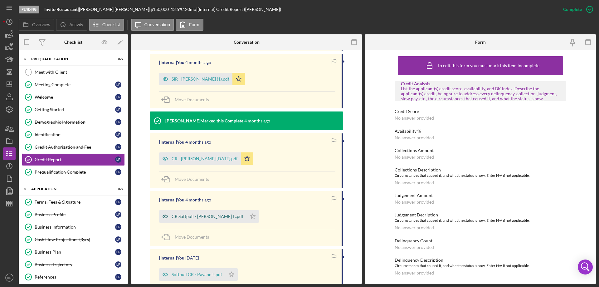
click at [181, 214] on div "CR Softpull - [PERSON_NAME] L..pdf" at bounding box center [208, 216] width 72 height 5
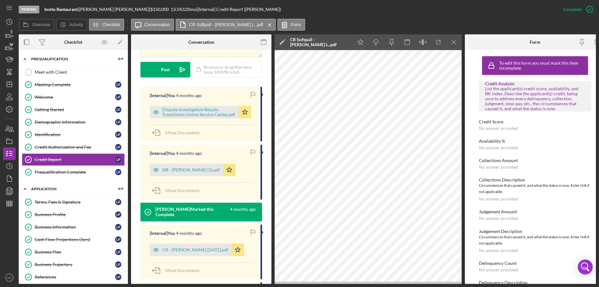
scroll to position [163, 0]
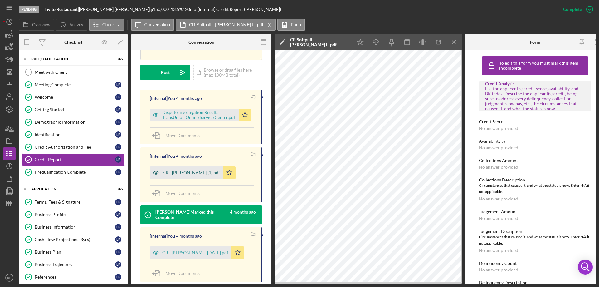
click at [188, 173] on div "SIR - [PERSON_NAME] (1).pdf" at bounding box center [191, 172] width 58 height 5
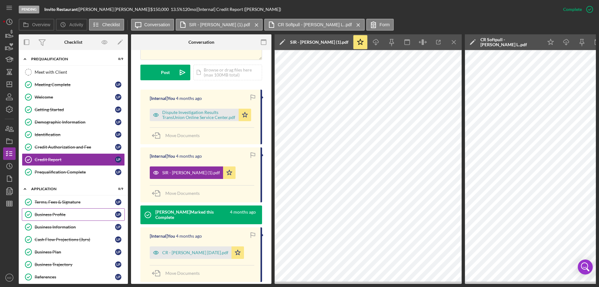
scroll to position [31, 0]
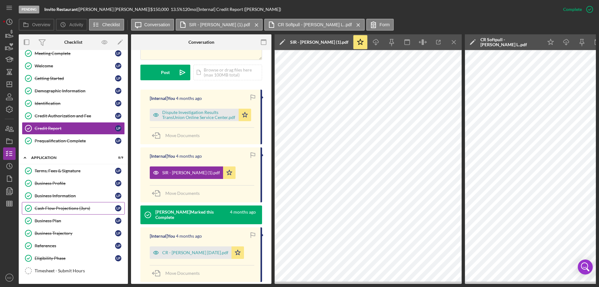
click at [42, 209] on div "Cash Flow Projections (3yrs)" at bounding box center [75, 208] width 81 height 5
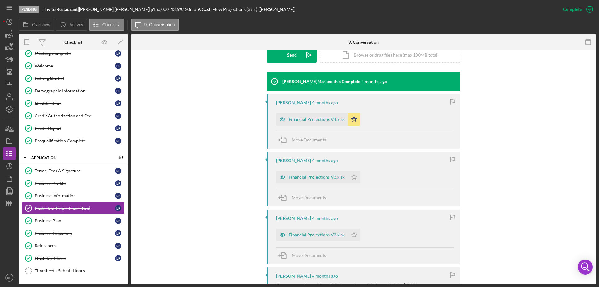
scroll to position [187, 0]
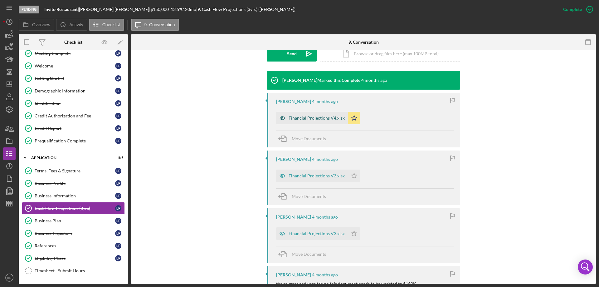
click at [335, 116] on div "Financial Projections V4.xlsx" at bounding box center [317, 118] width 56 height 5
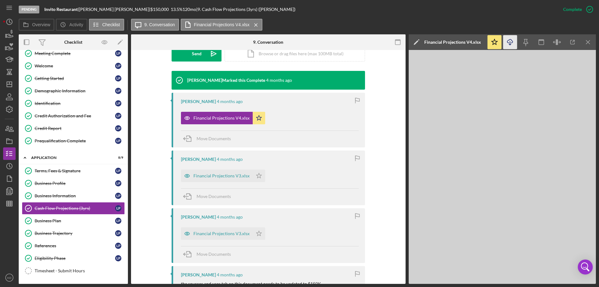
click at [513, 38] on icon "Icon/Download" at bounding box center [511, 42] width 14 height 14
click at [55, 221] on div "Business Plan" at bounding box center [75, 220] width 81 height 5
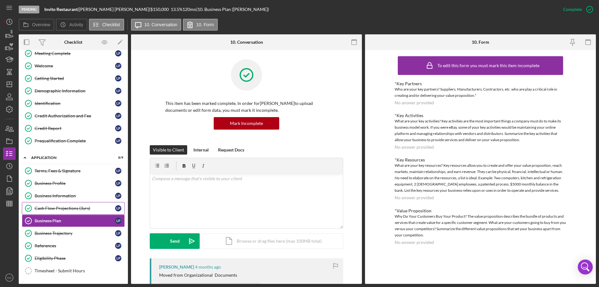
click at [44, 206] on div "Cash Flow Projections (3yrs)" at bounding box center [75, 208] width 81 height 5
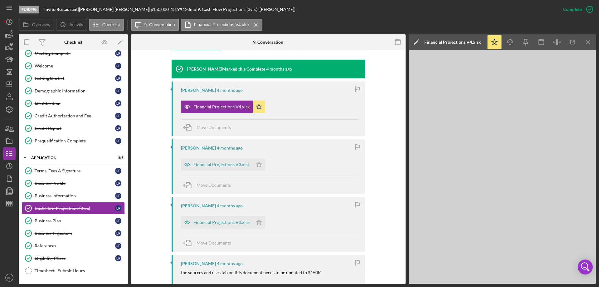
scroll to position [187, 0]
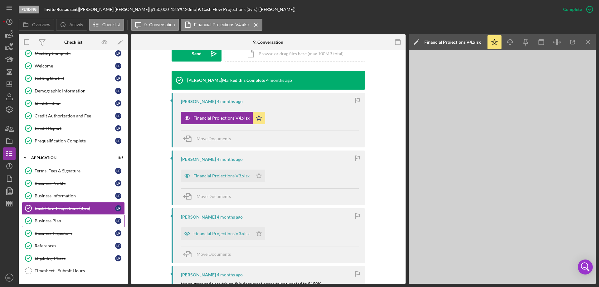
click at [59, 218] on link "Business Plan Business Plan L P" at bounding box center [73, 220] width 103 height 12
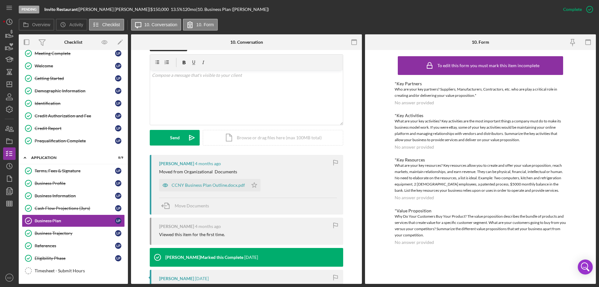
scroll to position [156, 0]
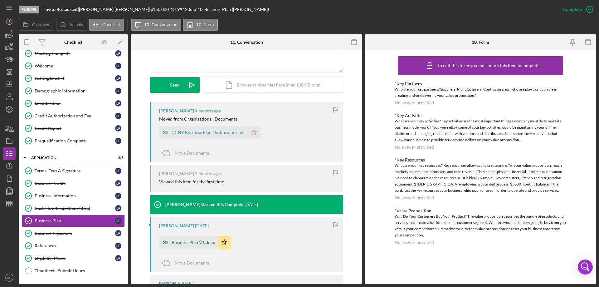
click at [184, 239] on div "Business Plan V1.docx" at bounding box center [188, 242] width 59 height 12
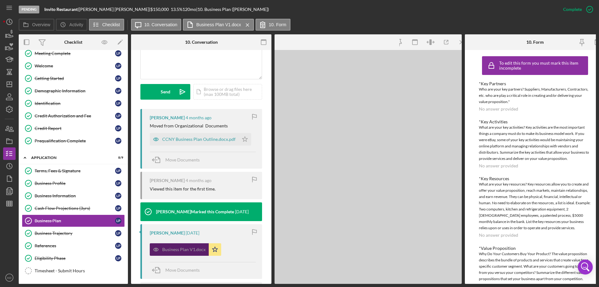
scroll to position [163, 0]
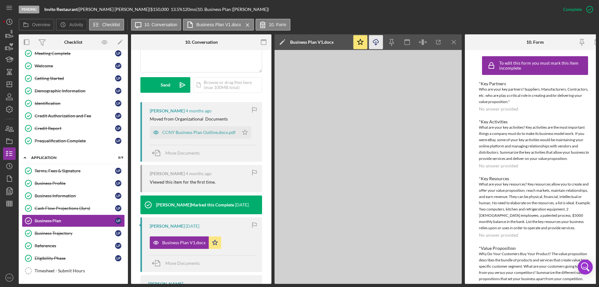
click at [379, 42] on icon "button" at bounding box center [375, 40] width 5 height 3
click at [169, 132] on div "CCNY Business Plan Outline.docx.pdf" at bounding box center [198, 132] width 73 height 5
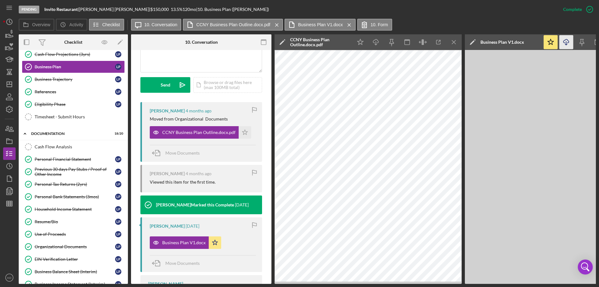
scroll to position [186, 0]
